Goal: Navigation & Orientation: Find specific page/section

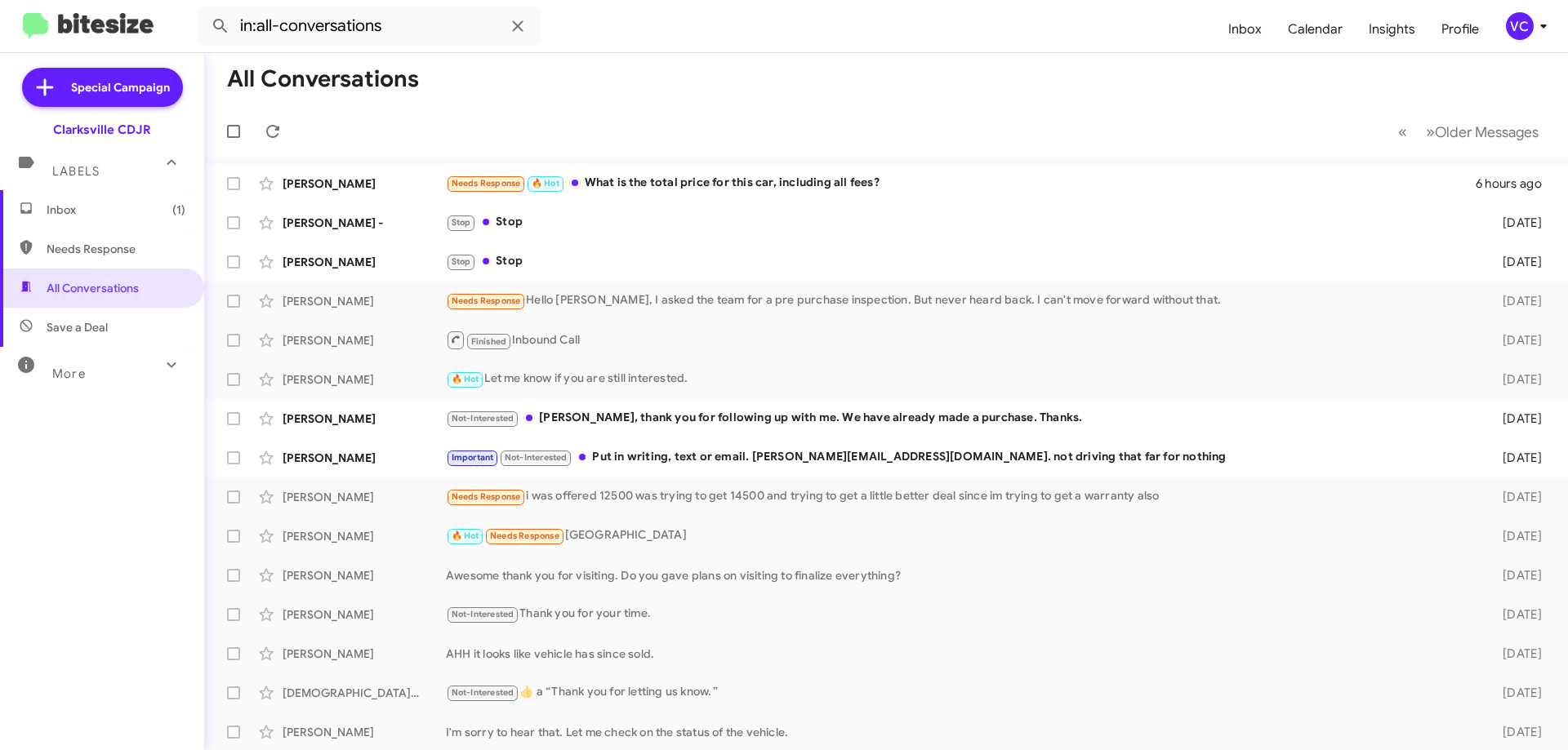
drag, startPoint x: 854, startPoint y: 115, endPoint x: 850, endPoint y: 154, distance: 39.2
click at [855, 115] on mat-toolbar-row "« Previous » Next Older Messages" at bounding box center [886, 131] width 1364 height 52
click at [791, 104] on mat-toolbar-row "All Conversations" at bounding box center [886, 79] width 1364 height 52
click at [785, 122] on mat-toolbar-row "« Previous » Next Older Messages" at bounding box center [886, 131] width 1364 height 52
click at [708, 121] on mat-toolbar-row "« Previous » Next Older Messages" at bounding box center [886, 131] width 1364 height 52
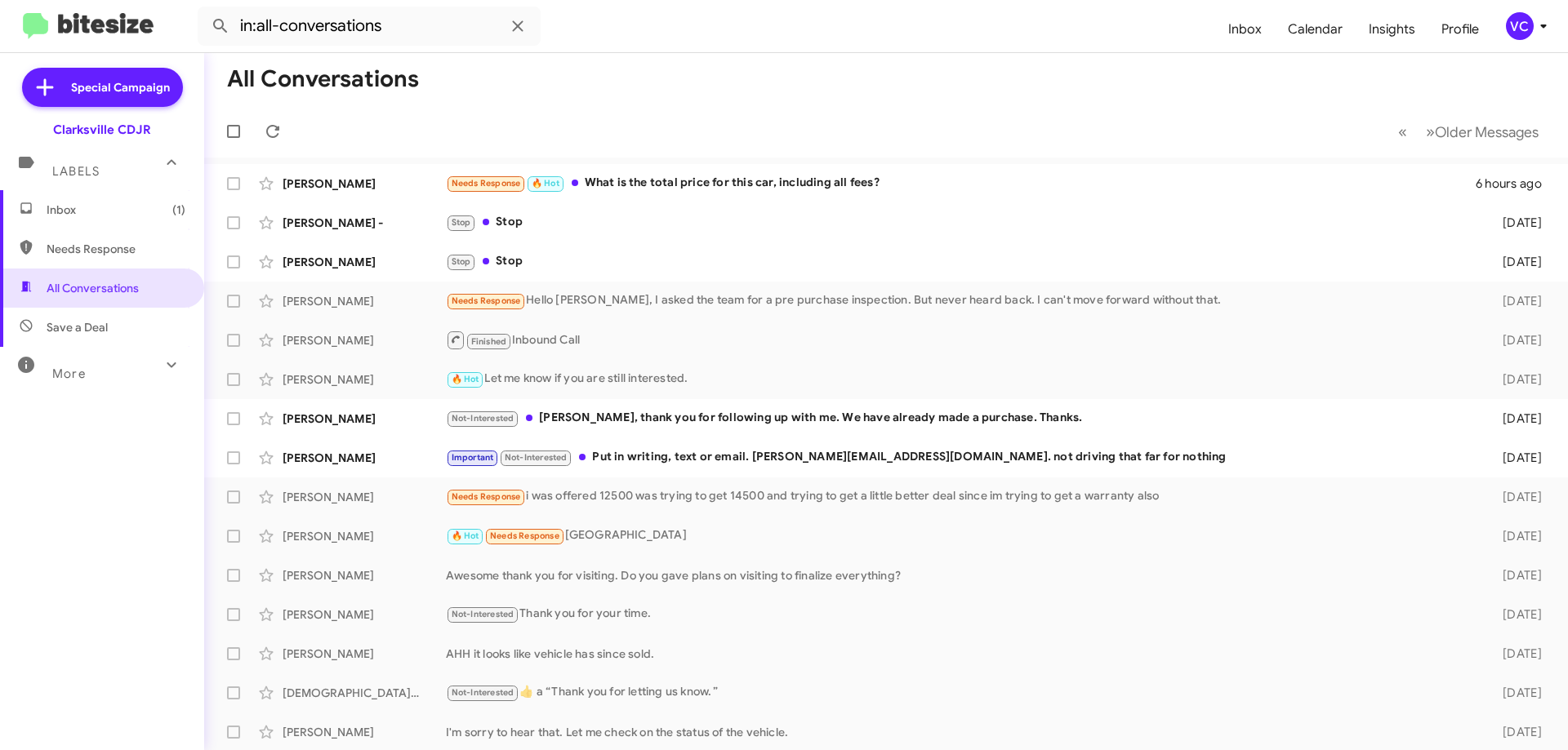
click at [708, 121] on mat-toolbar-row "« Previous » Next Older Messages" at bounding box center [886, 131] width 1364 height 52
click at [708, 120] on mat-toolbar-row "« Previous » Next Older Messages" at bounding box center [886, 131] width 1364 height 52
click at [567, 115] on mat-toolbar-row "« Previous » Next Older Messages" at bounding box center [886, 131] width 1364 height 52
click at [90, 555] on div "Inbox (1) Needs Response All Conversations Save a Deal More Important 🔥 Hot App…" at bounding box center [102, 414] width 204 height 450
click at [703, 81] on mat-toolbar-row "All Conversations" at bounding box center [886, 79] width 1364 height 52
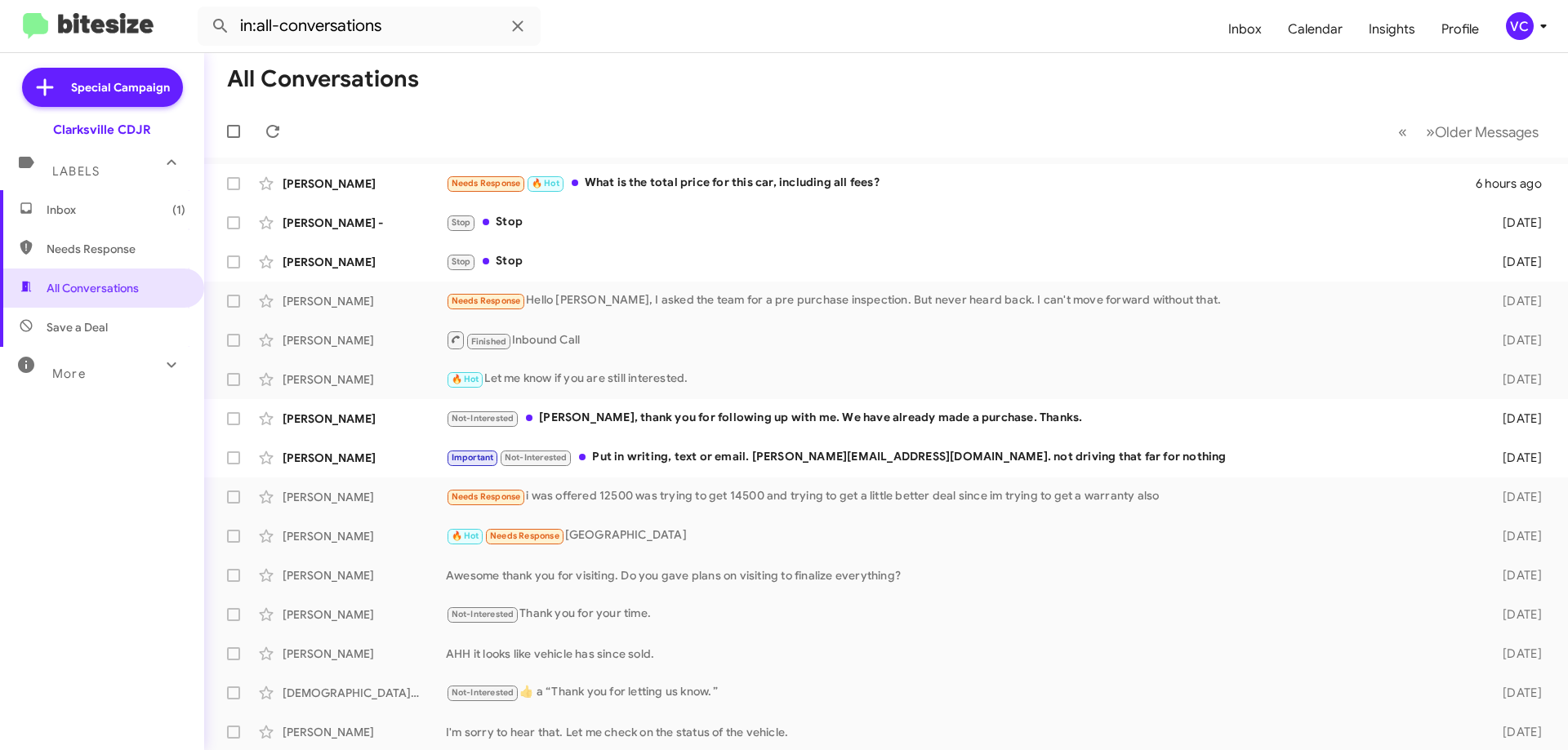
click at [685, 91] on mat-toolbar-row "All Conversations" at bounding box center [886, 79] width 1364 height 52
click at [787, 70] on mat-toolbar-row "All Conversations" at bounding box center [886, 79] width 1364 height 52
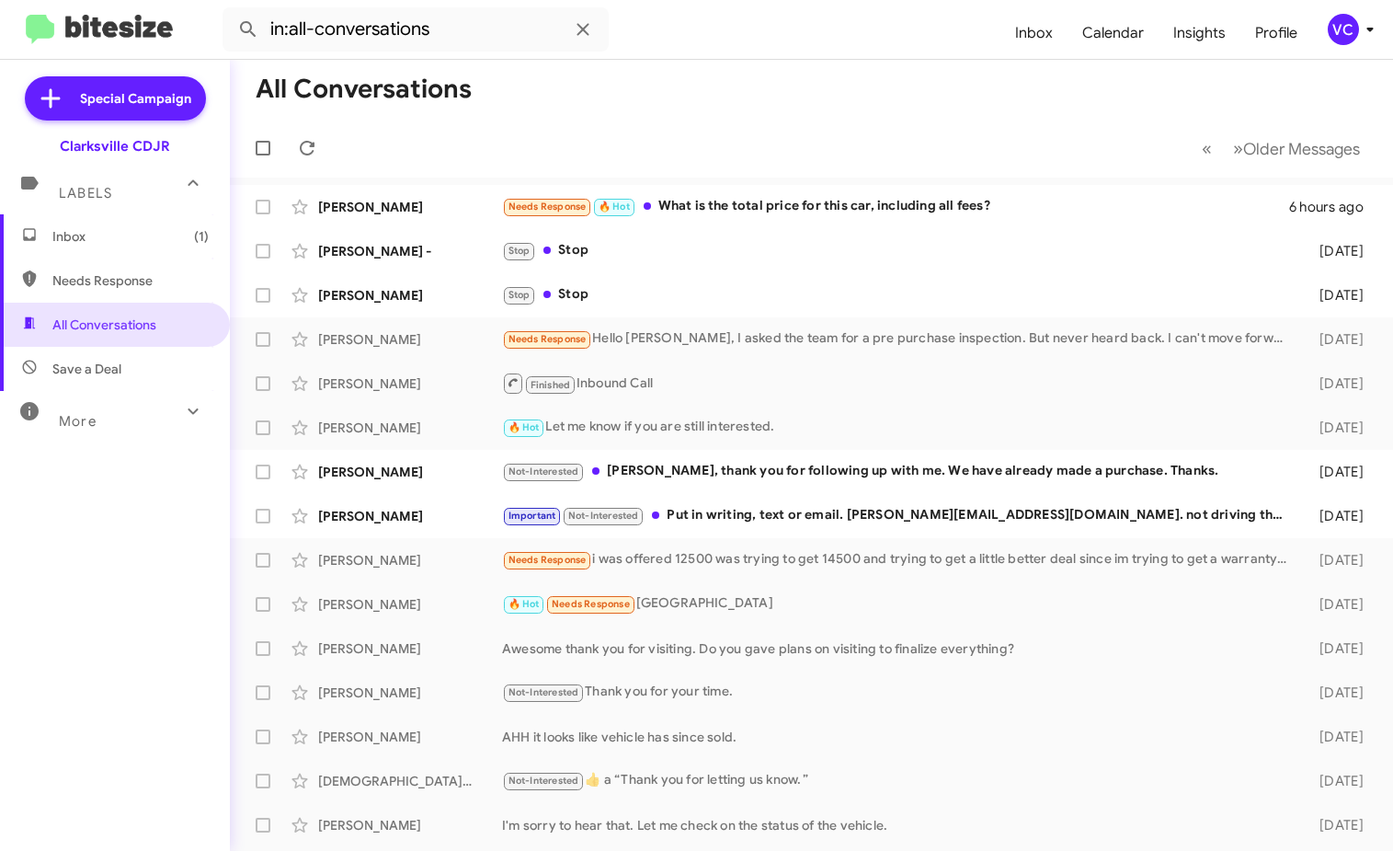
drag, startPoint x: 710, startPoint y: 152, endPoint x: 456, endPoint y: 11, distance: 290.2
click at [707, 149] on mat-toolbar-row "« Previous » Next Older Messages" at bounding box center [811, 148] width 1163 height 59
